Goal: Transaction & Acquisition: Purchase product/service

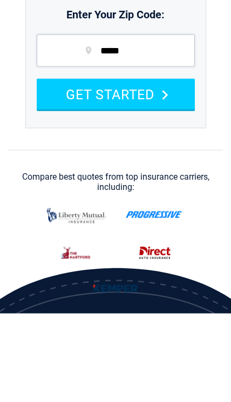
click at [171, 186] on icon "submit" at bounding box center [165, 184] width 11 height 10
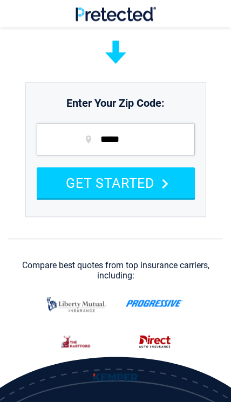
click at [168, 180] on icon "submit" at bounding box center [165, 184] width 11 height 10
click at [164, 183] on icon "submit" at bounding box center [165, 184] width 11 height 10
click at [163, 192] on button "GET STARTED" at bounding box center [116, 182] width 158 height 31
click at [163, 189] on button "GET STARTED" at bounding box center [116, 182] width 158 height 31
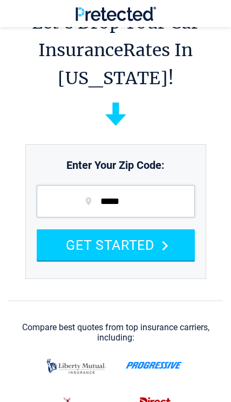
scroll to position [0, 0]
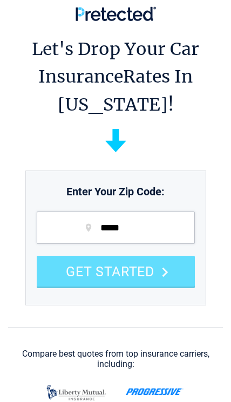
click at [146, 270] on div "GET STARTED" at bounding box center [116, 271] width 158 height 31
click at [145, 279] on div "GET STARTED" at bounding box center [116, 271] width 158 height 31
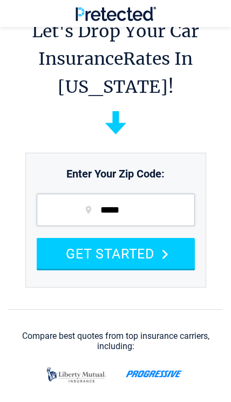
scroll to position [17, 0]
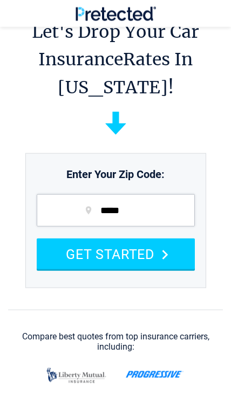
click at [156, 224] on input "*****" at bounding box center [116, 210] width 158 height 32
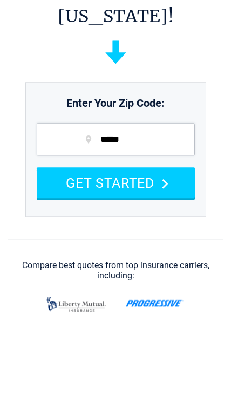
click at [167, 239] on button "GET STARTED" at bounding box center [116, 254] width 158 height 31
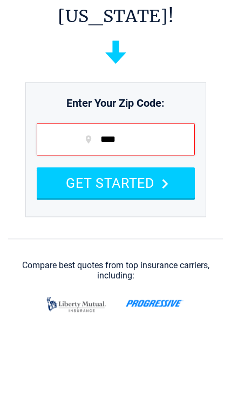
type input "*****"
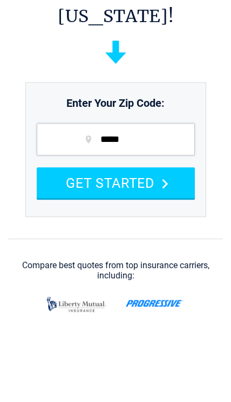
click at [175, 239] on button "GET STARTED" at bounding box center [116, 254] width 158 height 31
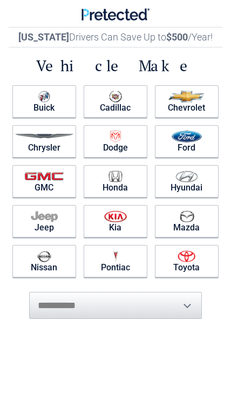
click at [196, 179] on img at bounding box center [187, 177] width 23 height 12
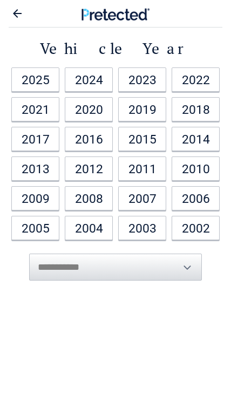
click at [198, 86] on link "2022" at bounding box center [196, 80] width 48 height 24
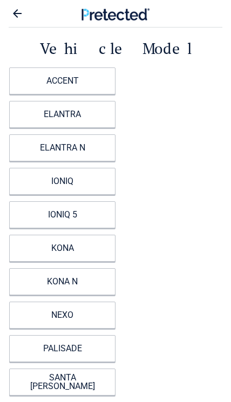
click at [106, 94] on link "ACCENT" at bounding box center [62, 81] width 106 height 27
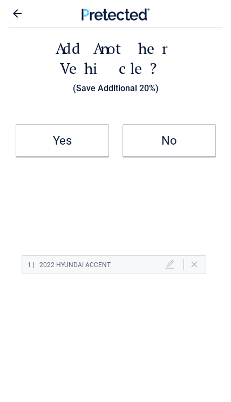
click at [171, 138] on h2 "No" at bounding box center [169, 141] width 91 height 6
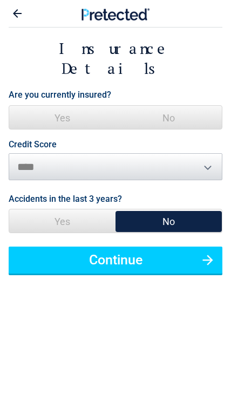
click at [164, 247] on button "Continue" at bounding box center [116, 260] width 214 height 27
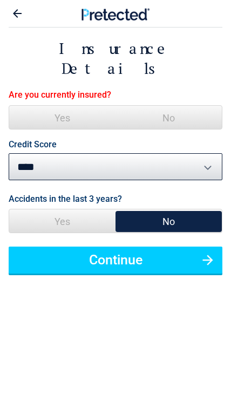
click at [181, 106] on span "No" at bounding box center [169, 118] width 106 height 24
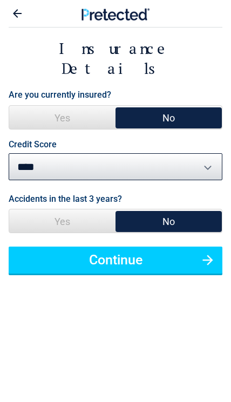
click at [126, 252] on button "Continue" at bounding box center [116, 260] width 214 height 27
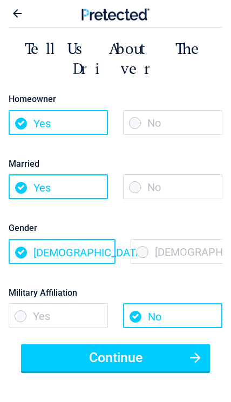
click at [122, 348] on button "Continue" at bounding box center [115, 358] width 189 height 27
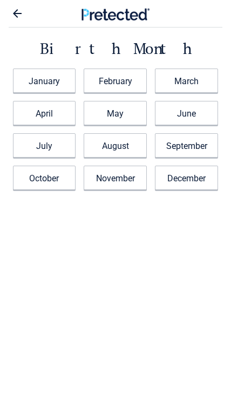
click at [200, 120] on link "June" at bounding box center [186, 113] width 63 height 24
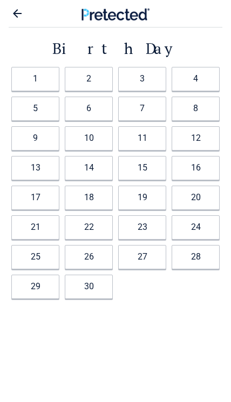
click at [138, 204] on link "19" at bounding box center [142, 198] width 48 height 24
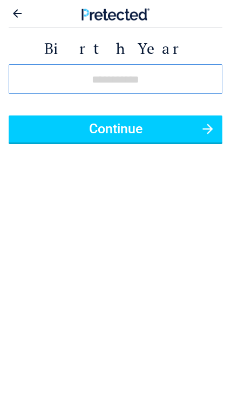
click at [176, 127] on button "Continue" at bounding box center [116, 129] width 214 height 27
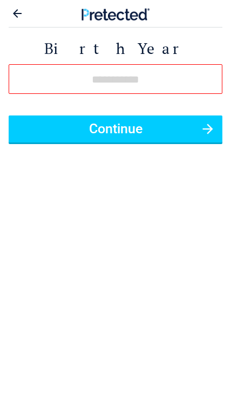
click at [194, 89] on input "tel" at bounding box center [116, 79] width 214 height 30
type input "*"
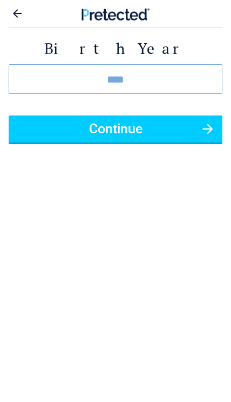
type input "****"
click at [200, 132] on button "Continue" at bounding box center [116, 129] width 214 height 27
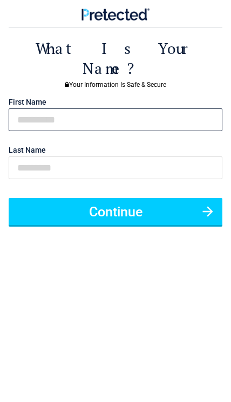
click at [186, 109] on input "text" at bounding box center [116, 120] width 214 height 23
type input "******"
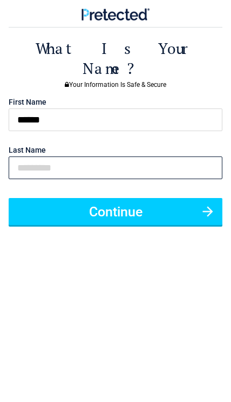
click at [170, 157] on input "text" at bounding box center [116, 168] width 214 height 23
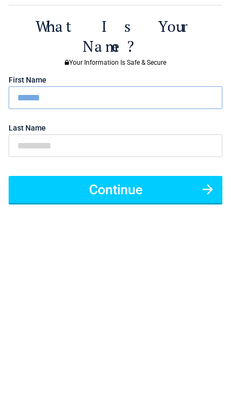
click at [191, 198] on button "Continue" at bounding box center [116, 211] width 214 height 27
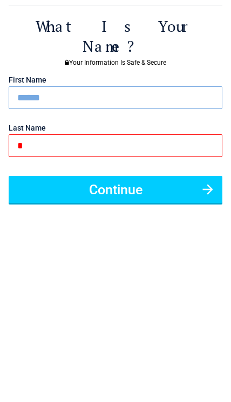
click at [186, 198] on button "Continue" at bounding box center [116, 211] width 214 height 27
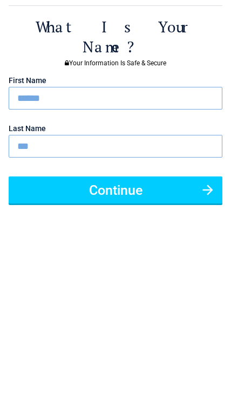
type input "***"
click at [186, 177] on button "Continue" at bounding box center [116, 190] width 214 height 27
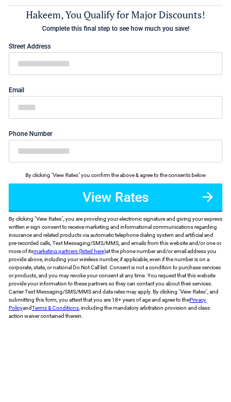
scroll to position [22, 0]
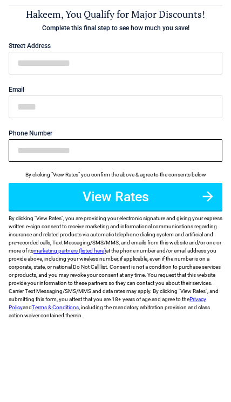
click at [163, 150] on input "Phone Number" at bounding box center [116, 150] width 214 height 23
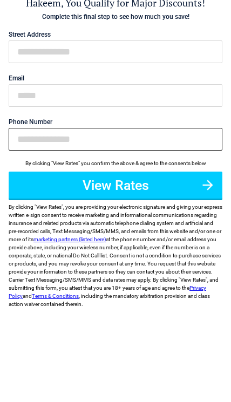
scroll to position [34, 0]
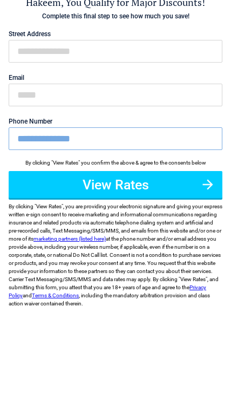
type input "**********"
click at [190, 181] on button "View Rates" at bounding box center [116, 184] width 214 height 27
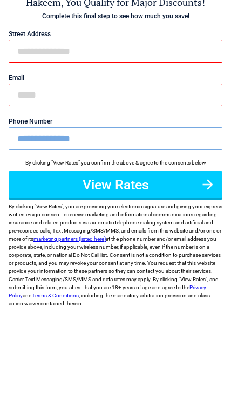
scroll to position [0, 0]
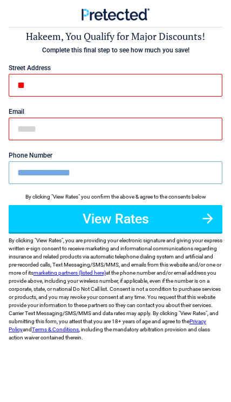
type input "*"
click at [119, 84] on input "****" at bounding box center [116, 85] width 214 height 23
type input "*"
click at [118, 88] on input "First Name" at bounding box center [116, 85] width 214 height 23
click at [118, 89] on input "First Name" at bounding box center [116, 85] width 214 height 23
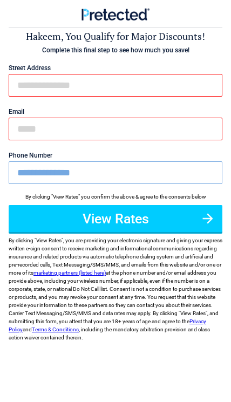
paste input "**********"
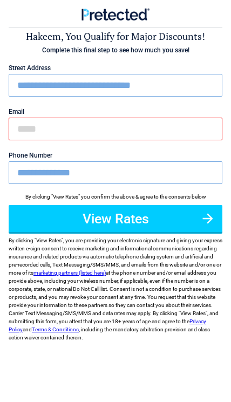
type input "**********"
click at [186, 132] on input "Email" at bounding box center [116, 129] width 214 height 23
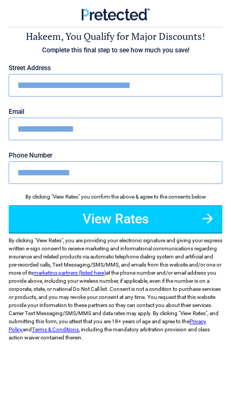
type input "**********"
click at [190, 224] on button "View Rates" at bounding box center [116, 218] width 214 height 27
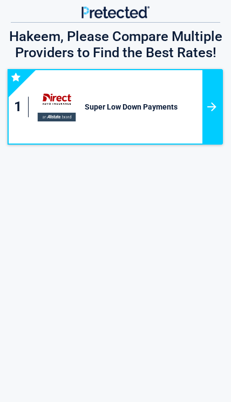
click at [186, 116] on div "Super Low Down Payments Minimum Coverage Options Available. Low Rates, Great Se…" at bounding box center [142, 106] width 122 height 73
